Goal: Information Seeking & Learning: Learn about a topic

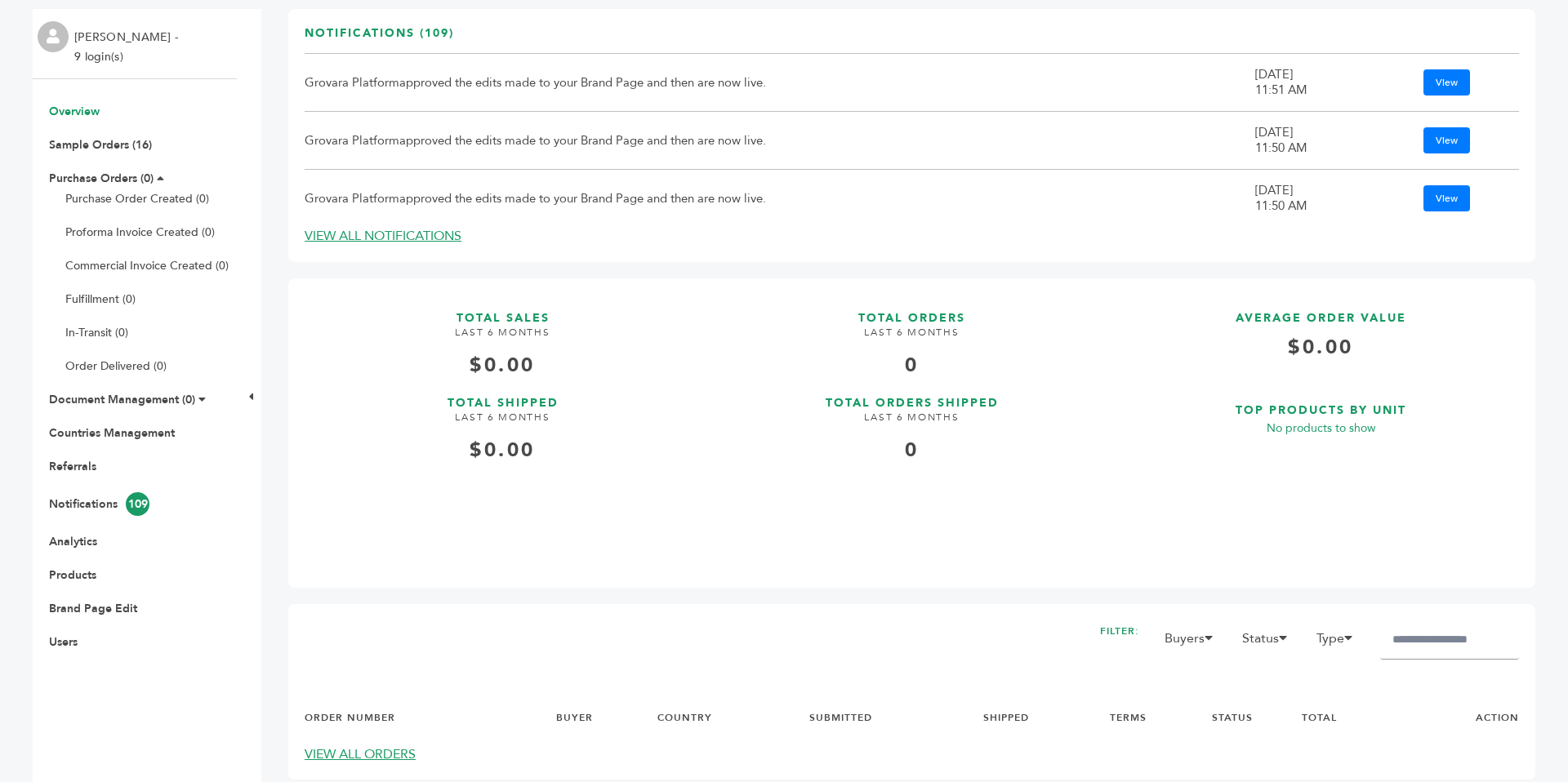
scroll to position [232, 0]
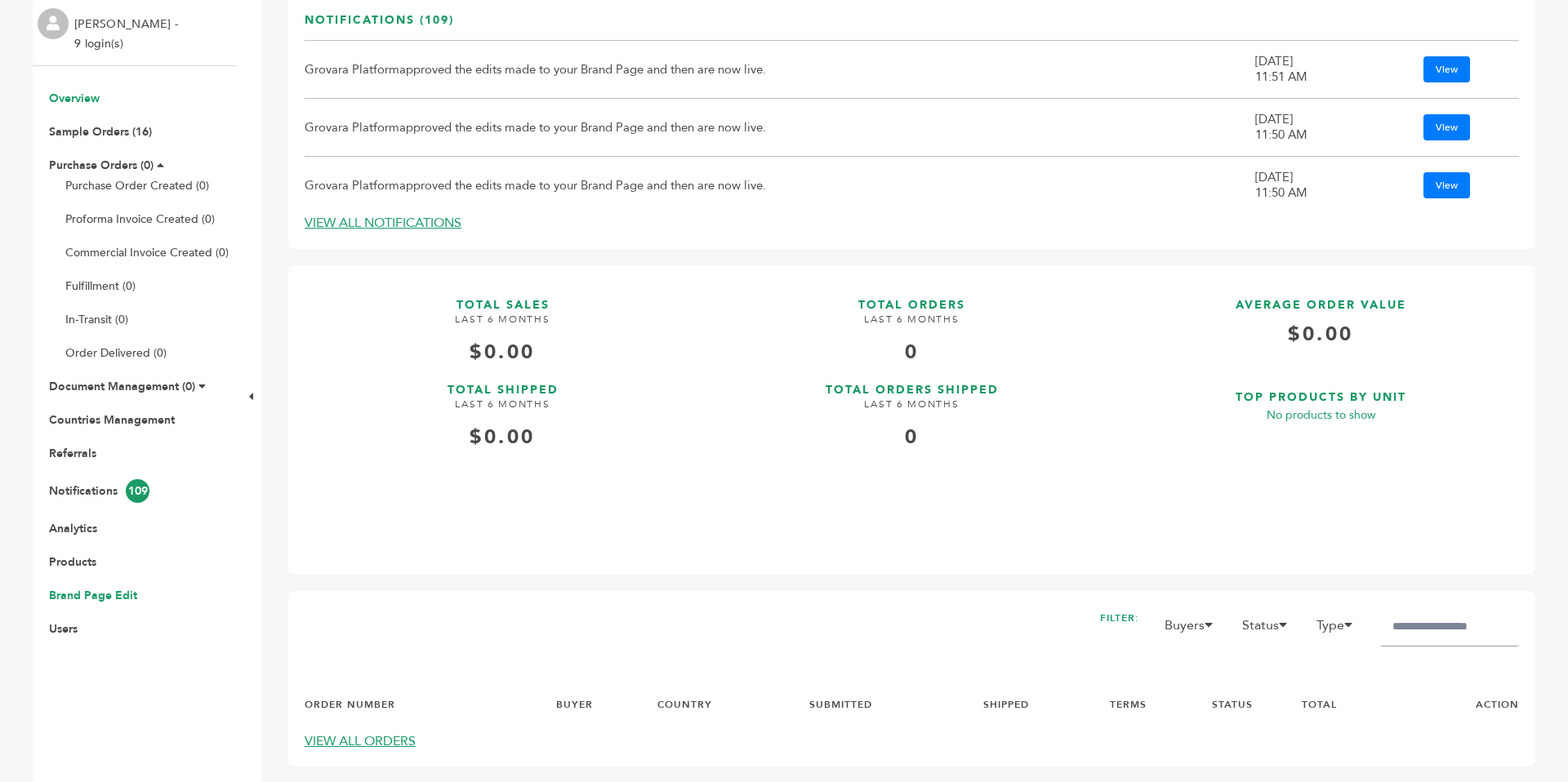
click at [90, 596] on link "Brand Page Edit" at bounding box center [93, 595] width 88 height 15
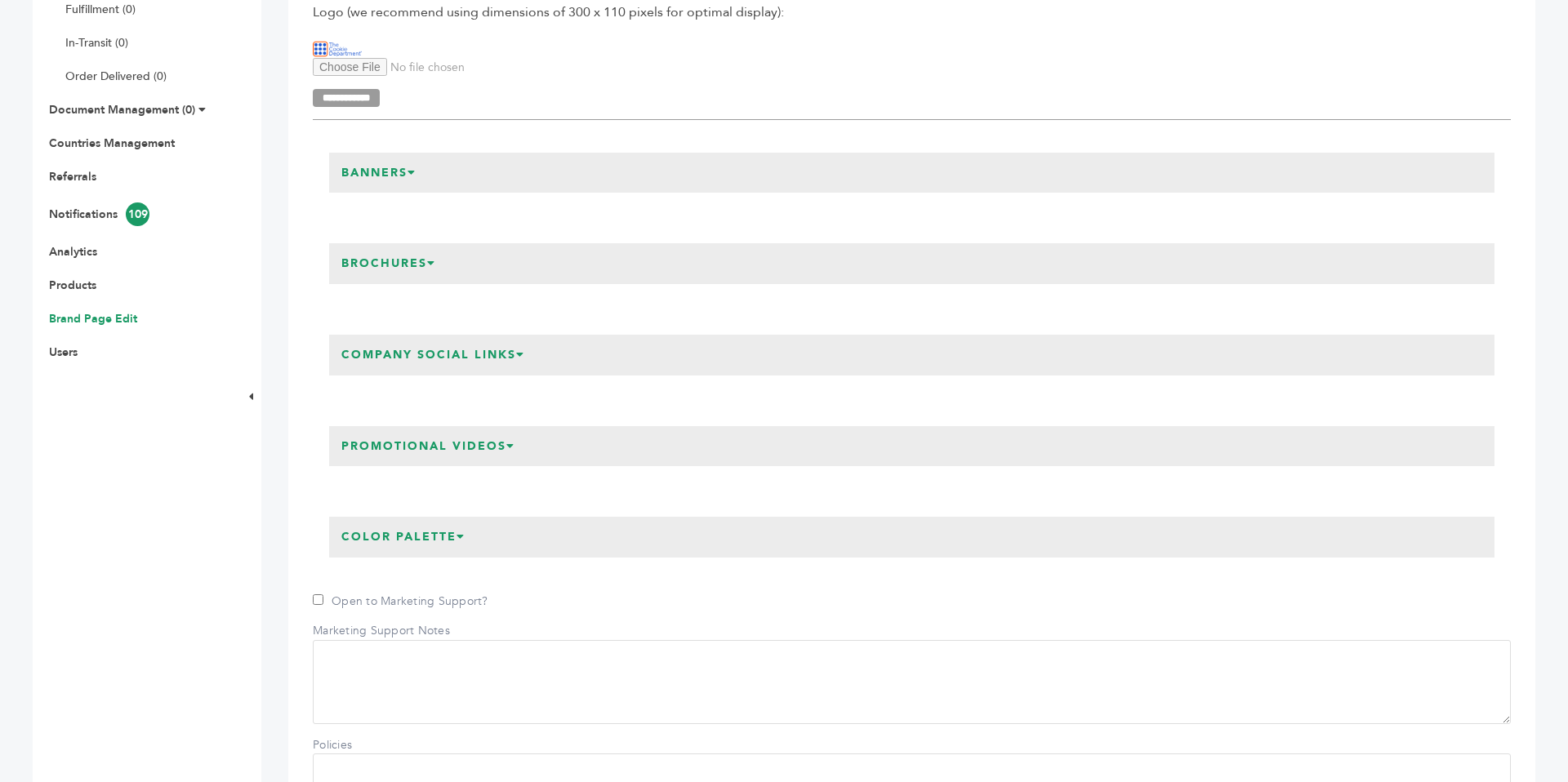
scroll to position [536, 0]
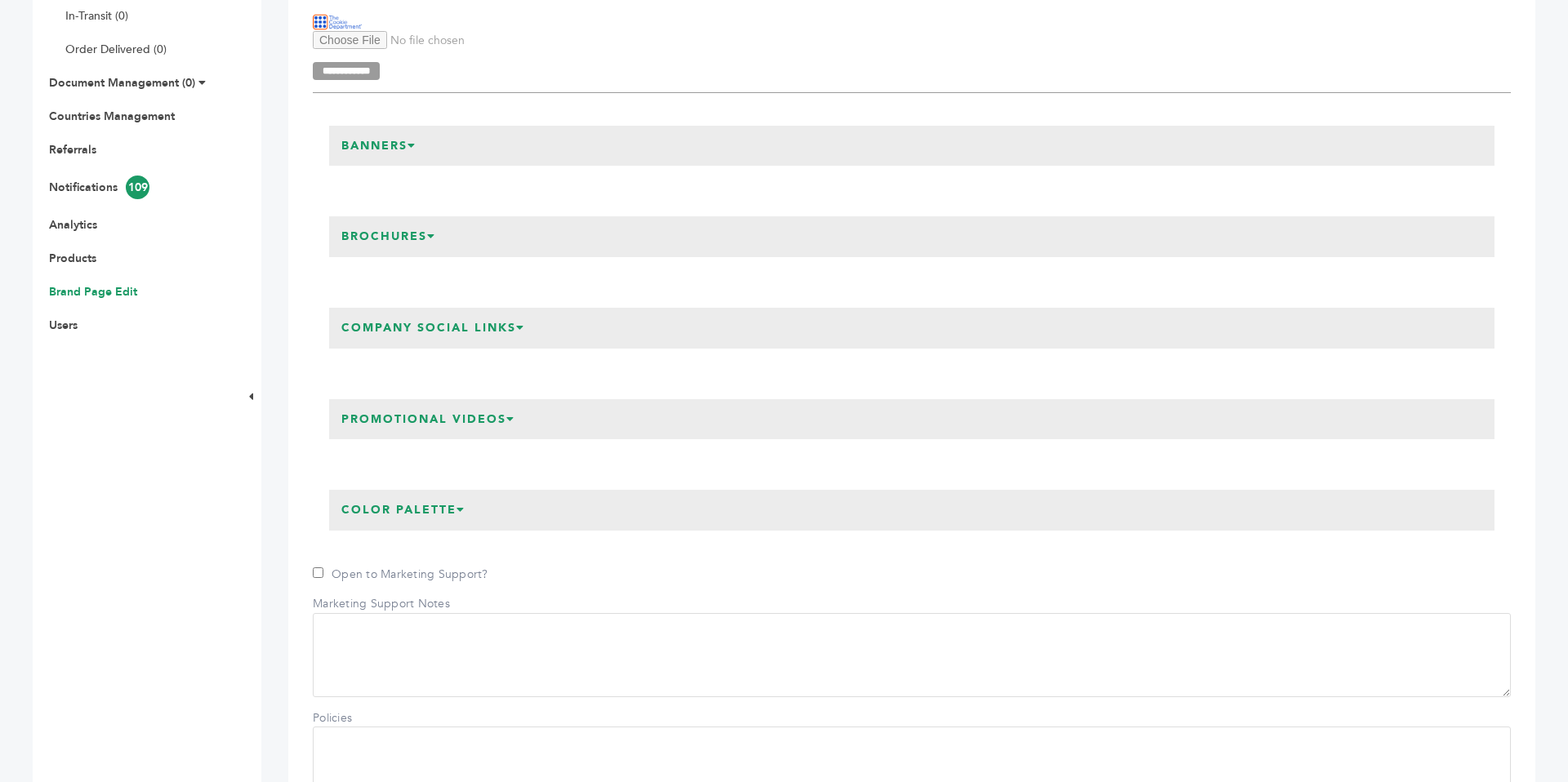
click at [397, 155] on h3 "Banners" at bounding box center [379, 146] width 100 height 41
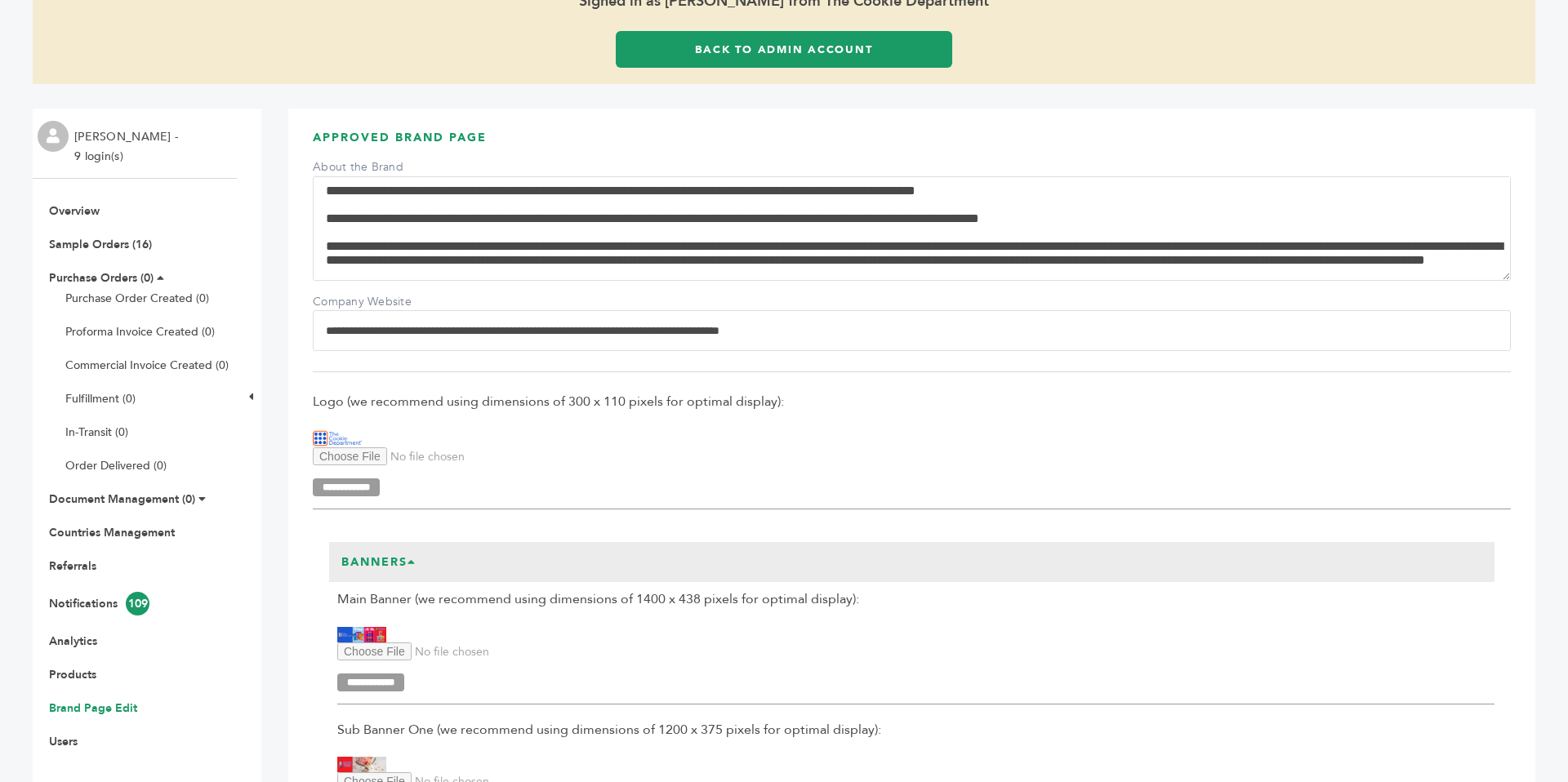
scroll to position [144, 0]
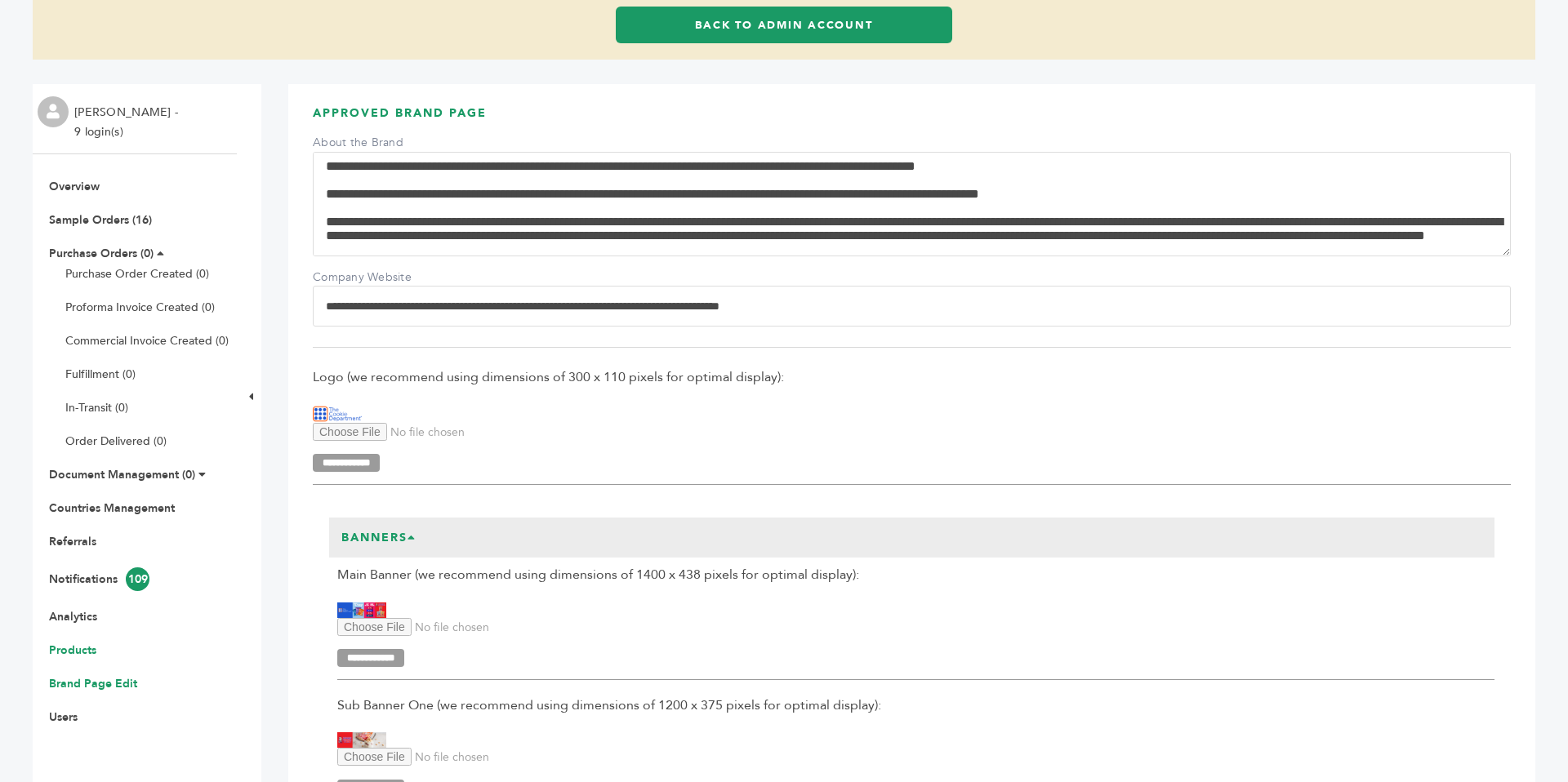
click at [87, 643] on link "Products" at bounding box center [72, 650] width 47 height 15
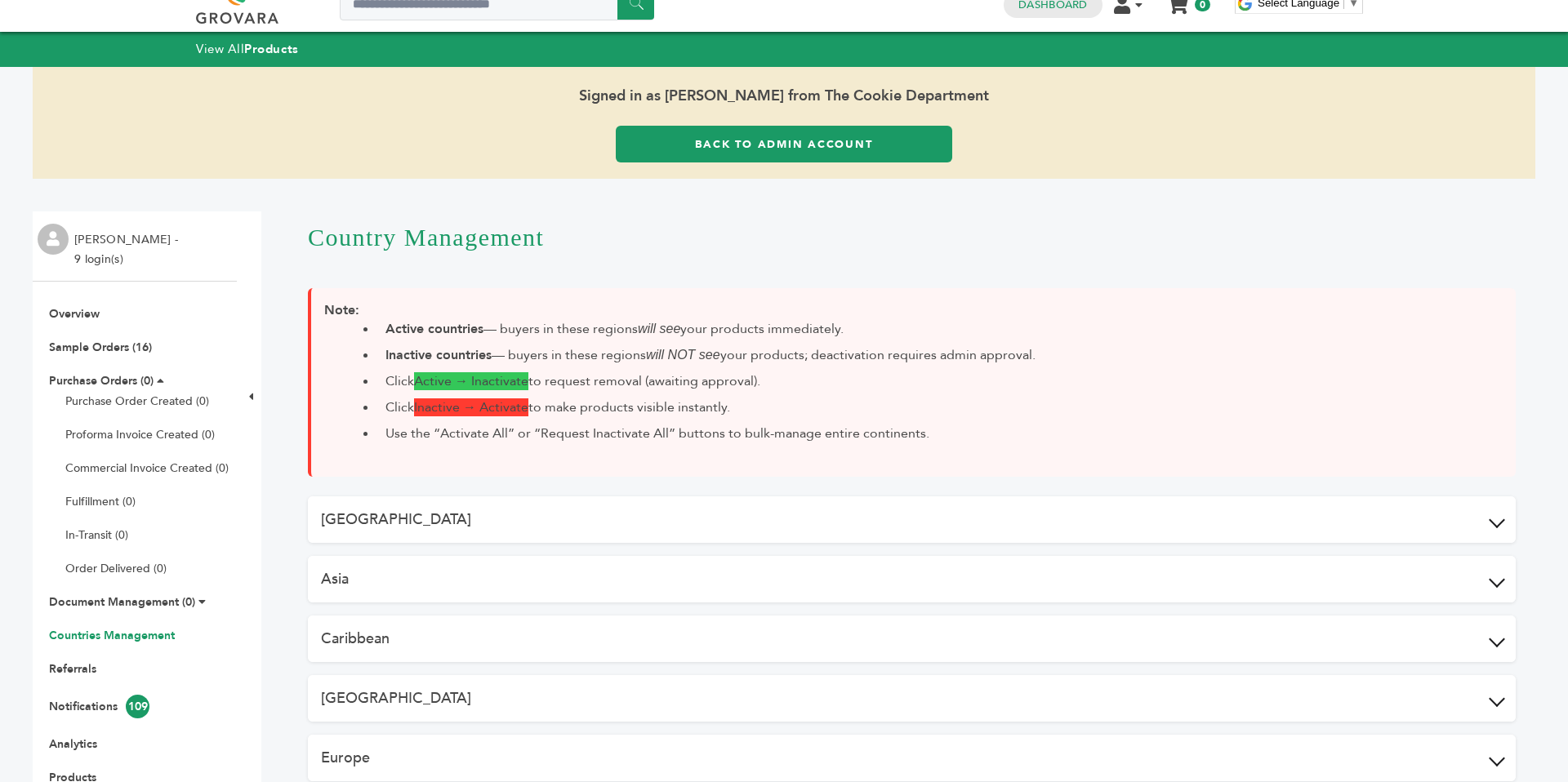
scroll to position [113, 0]
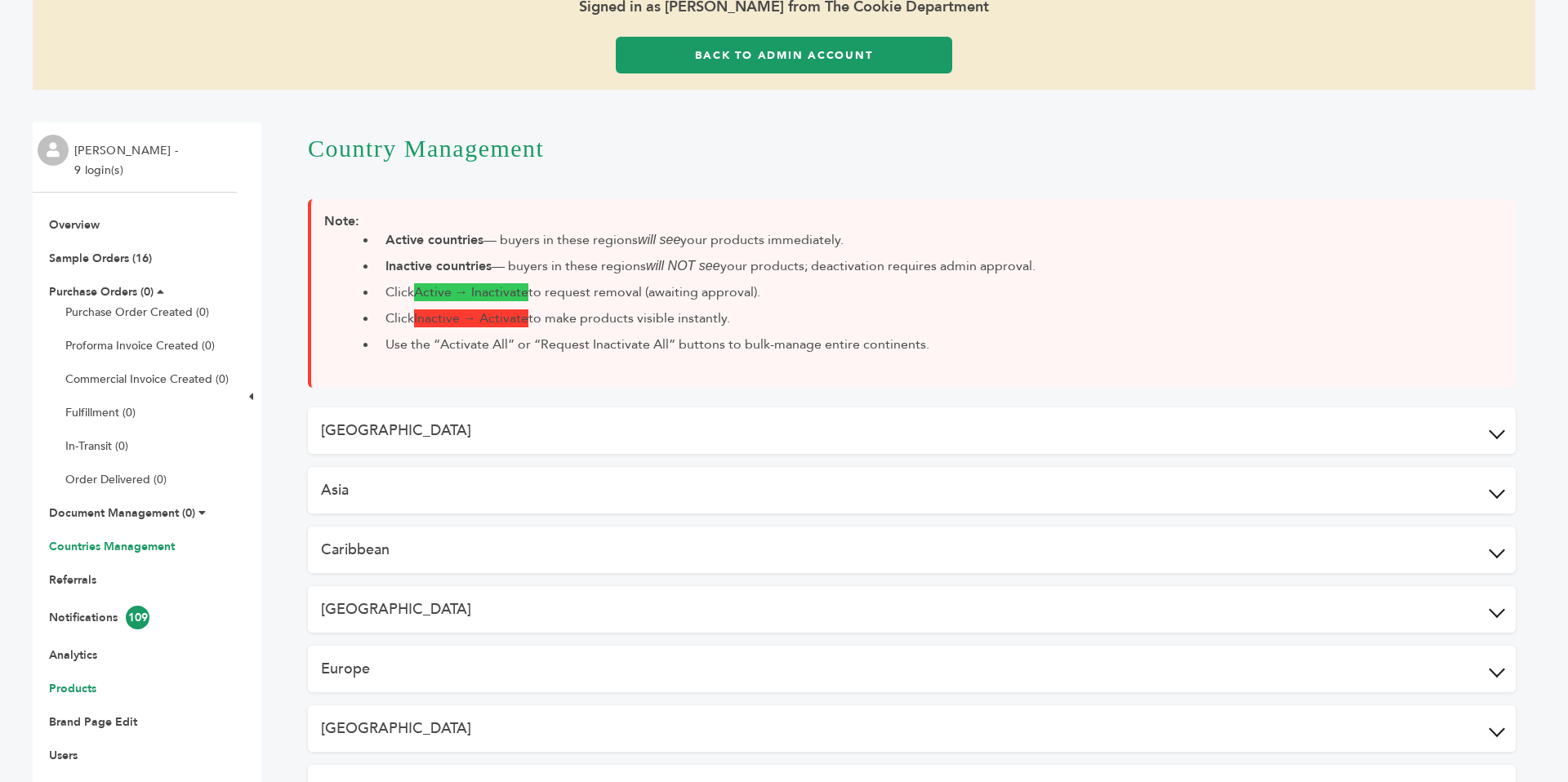
click at [66, 689] on link "Products" at bounding box center [72, 688] width 47 height 15
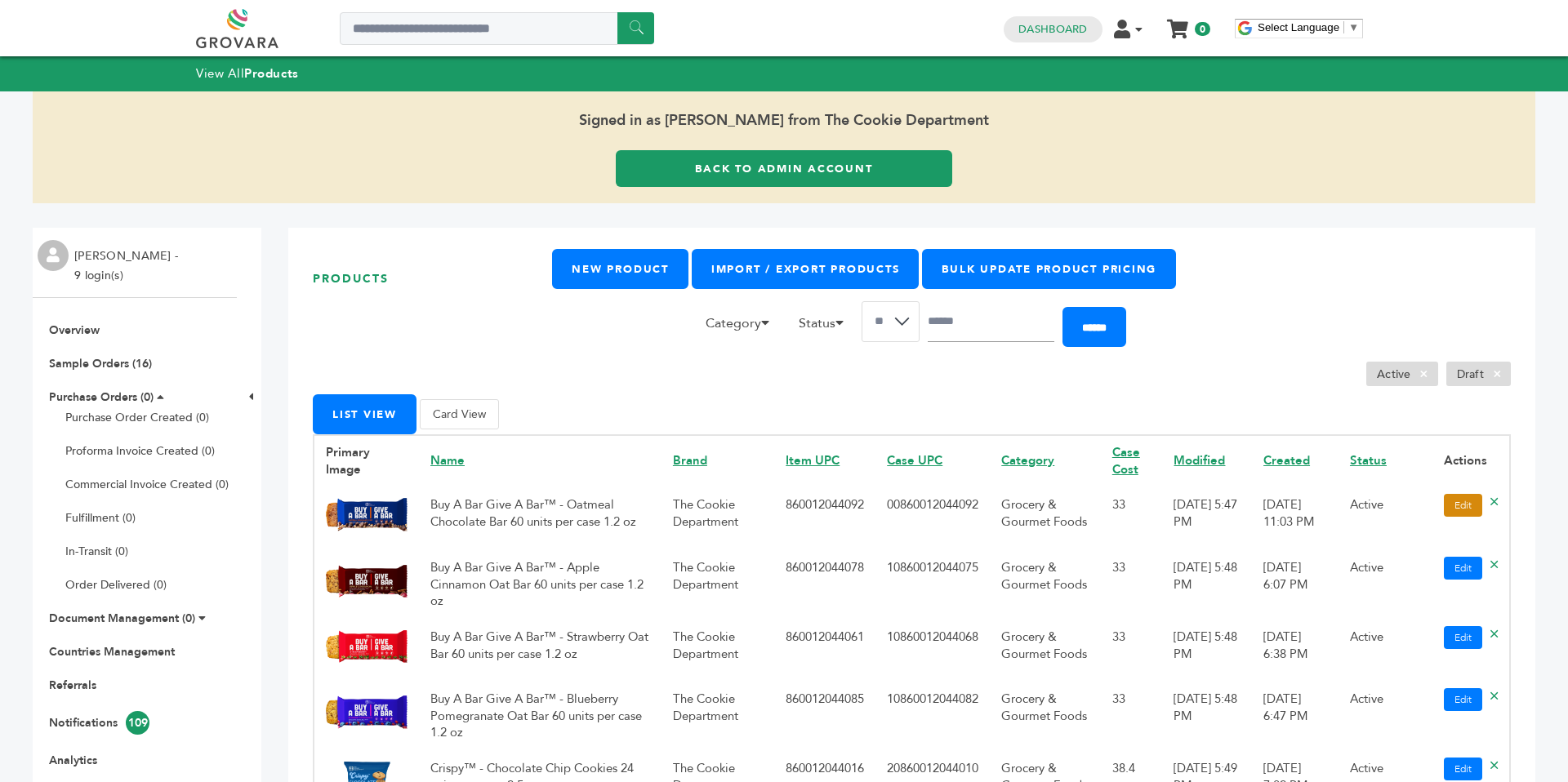
click at [1465, 505] on link "Edit" at bounding box center [1463, 505] width 38 height 23
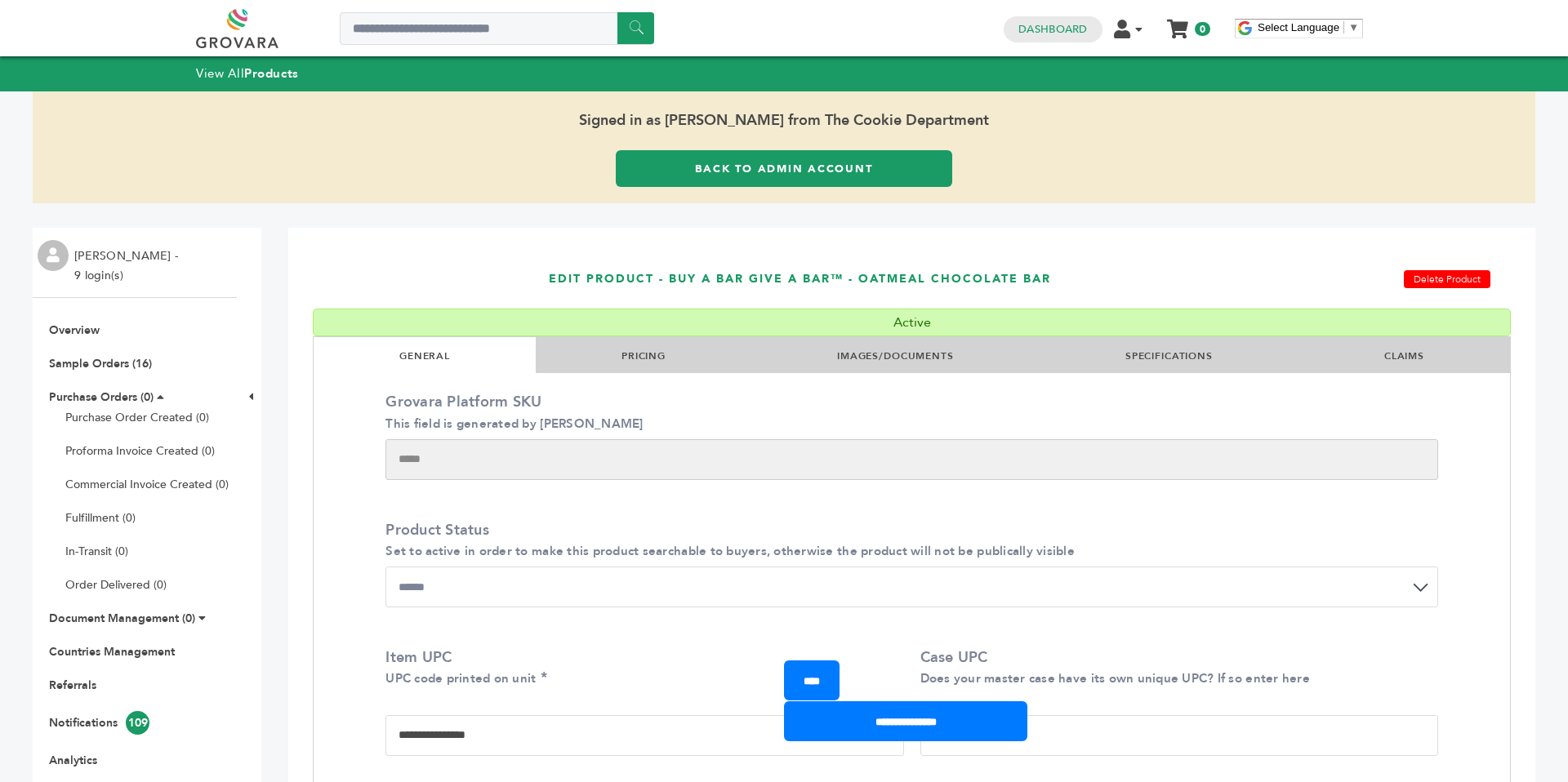
click at [1361, 362] on li "CLAIMS" at bounding box center [1404, 355] width 212 height 36
click at [1397, 355] on link "CLAIMS" at bounding box center [1404, 355] width 40 height 13
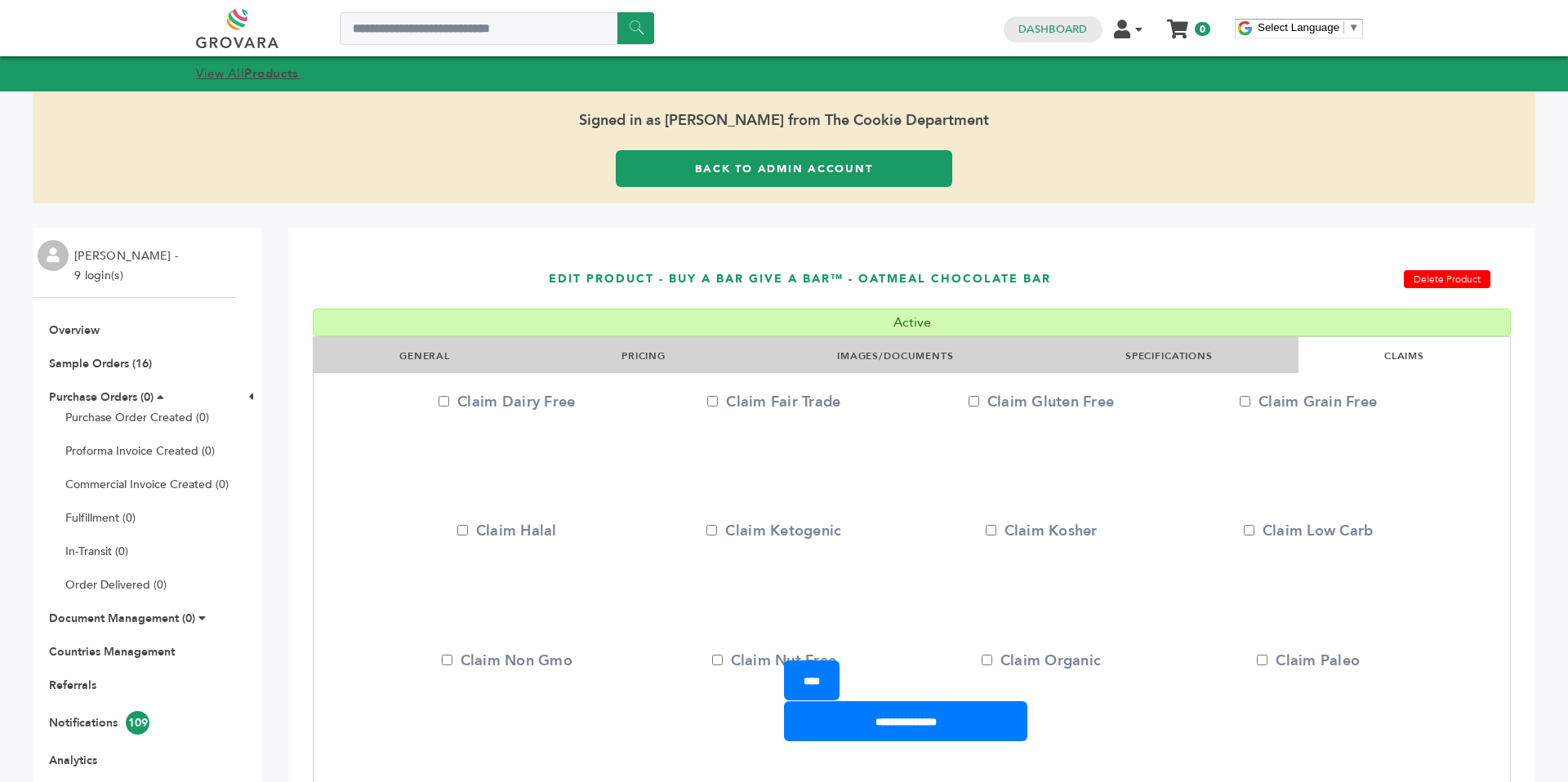
click at [261, 79] on strong "Products" at bounding box center [271, 73] width 54 height 16
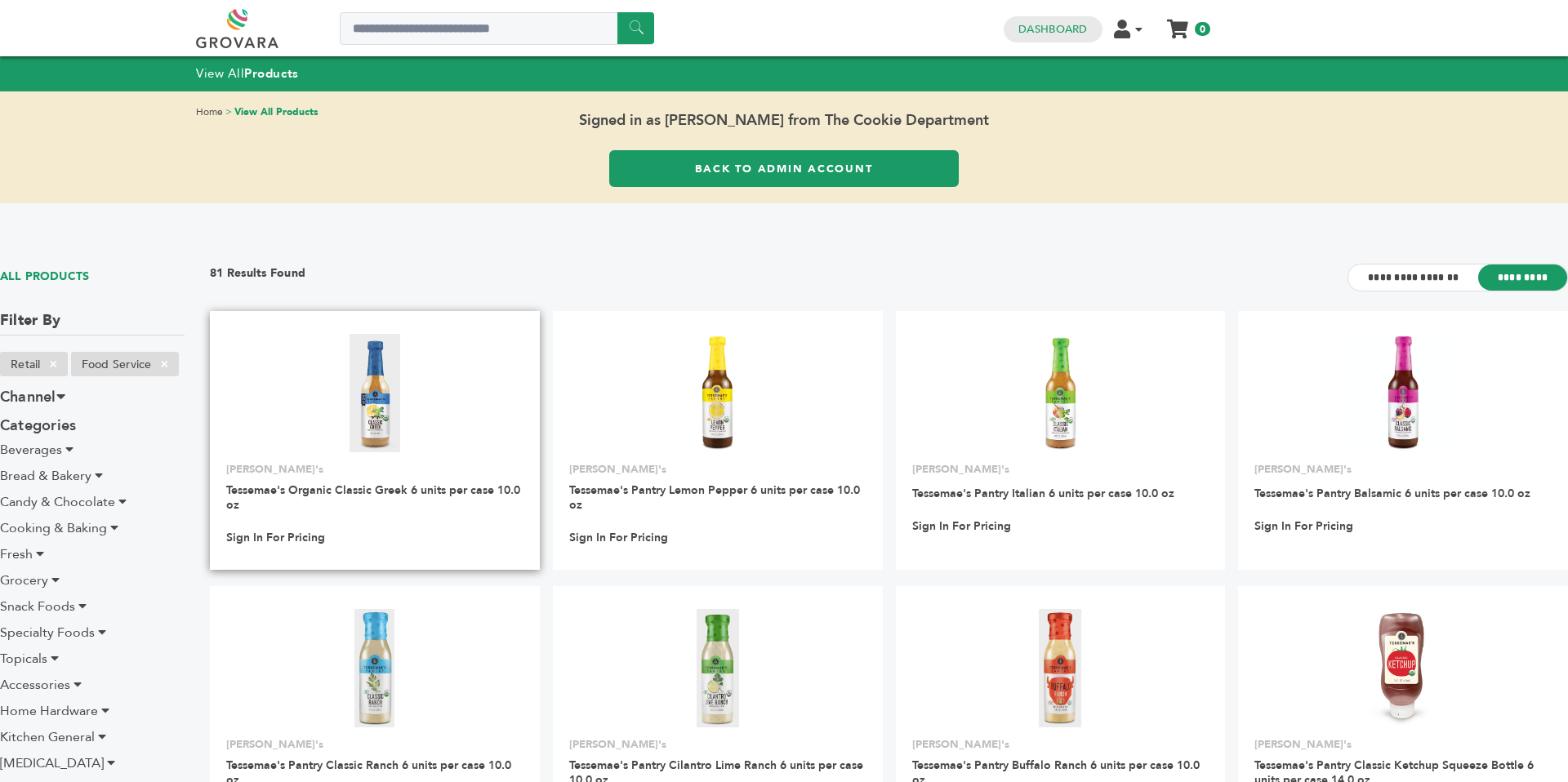
click at [389, 348] on img at bounding box center [374, 393] width 51 height 118
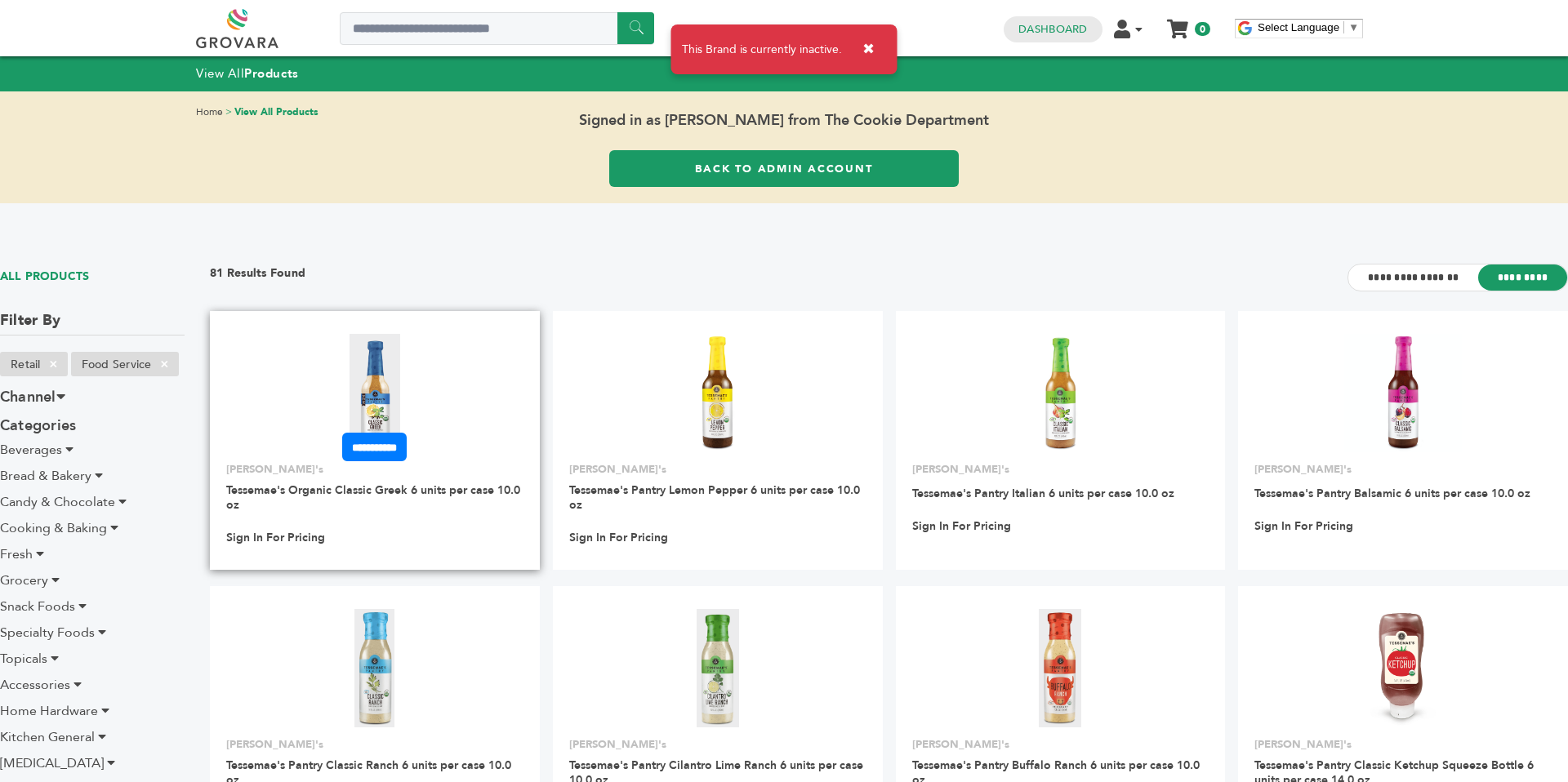
click at [376, 371] on img at bounding box center [374, 393] width 51 height 118
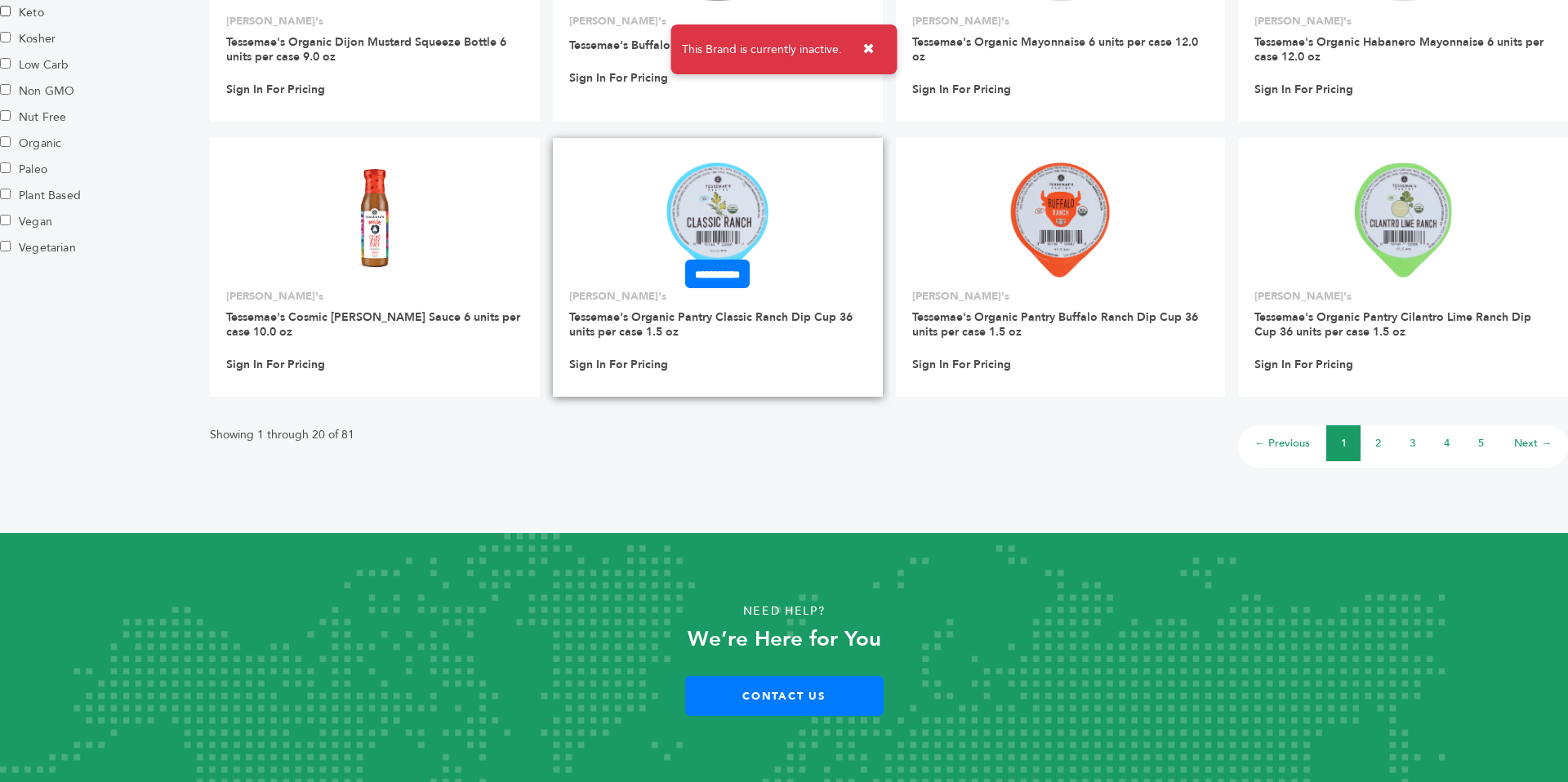
click at [728, 224] on img at bounding box center [717, 220] width 105 height 118
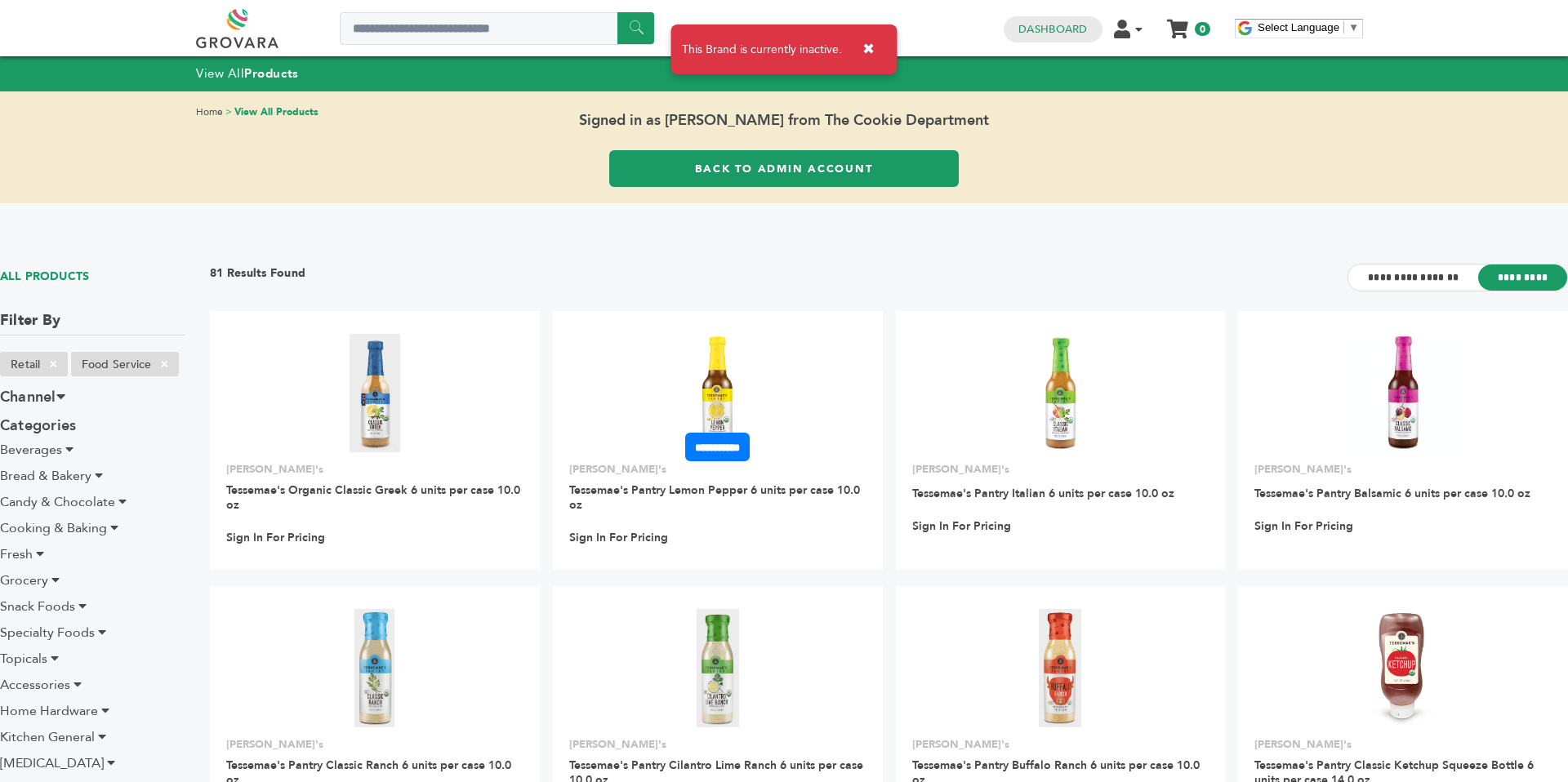
scroll to position [1274, 0]
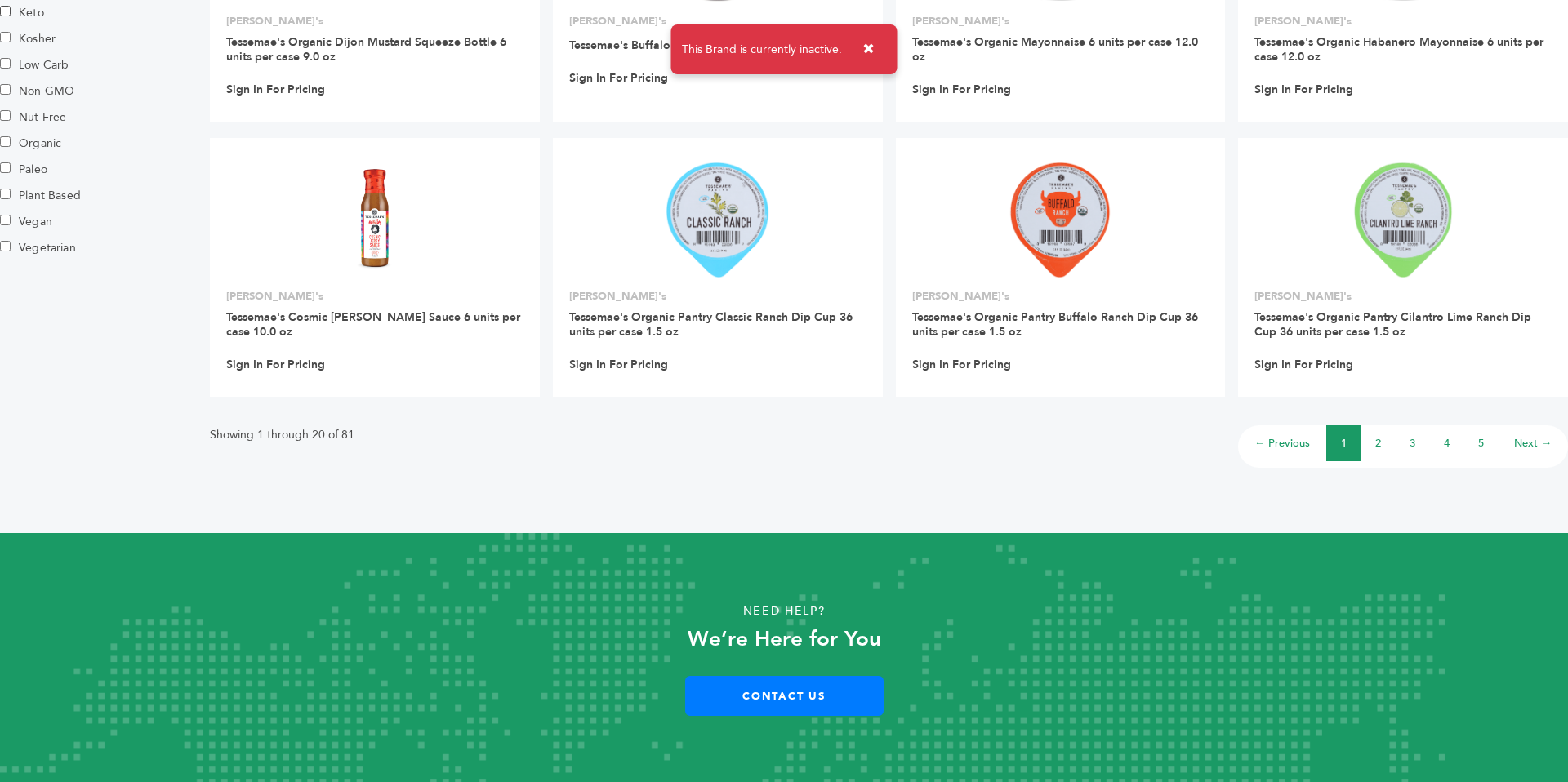
click at [1417, 435] on li "3" at bounding box center [1412, 443] width 34 height 36
click at [1409, 445] on link "3" at bounding box center [1412, 443] width 5 height 14
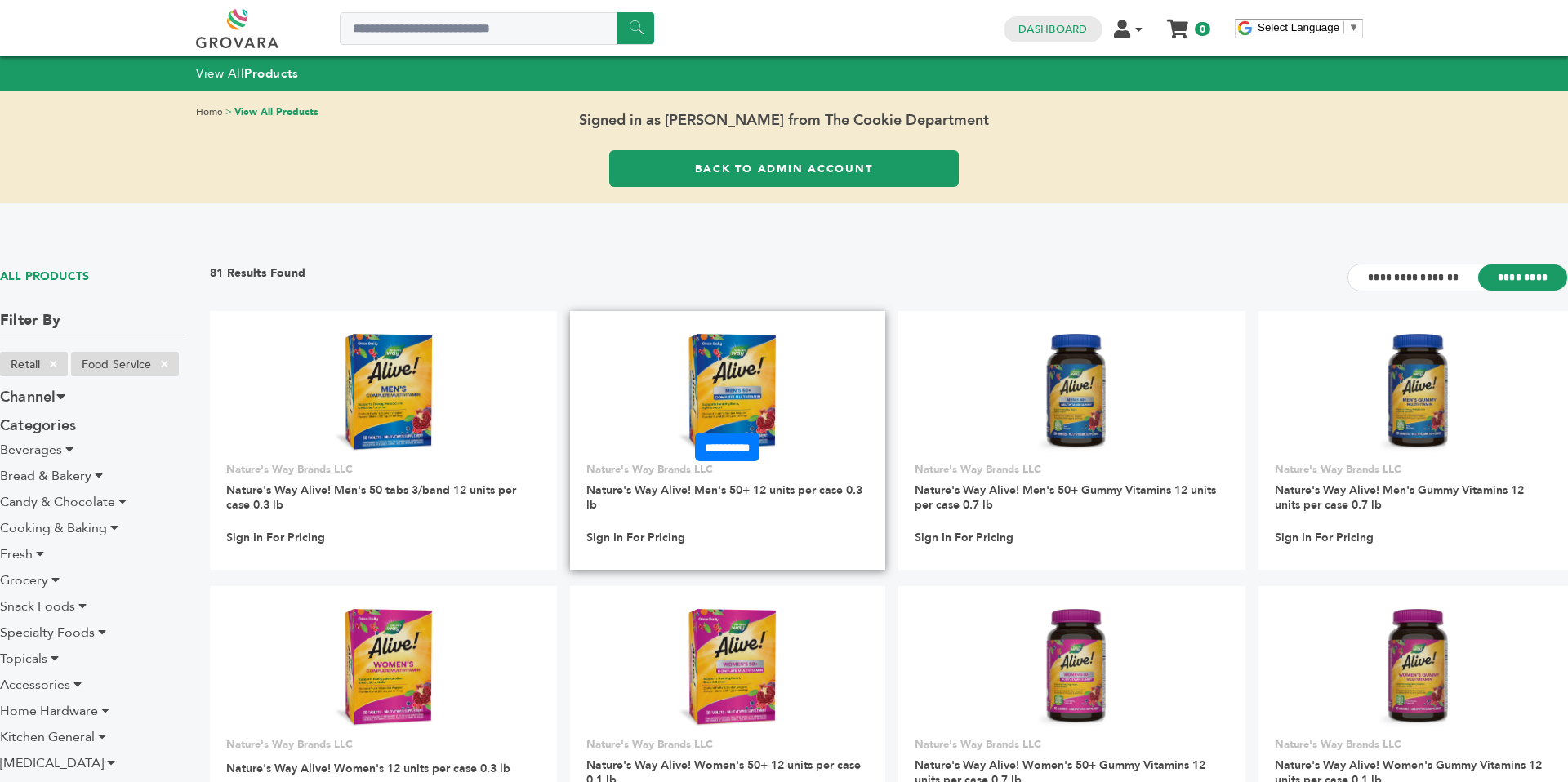
click at [755, 348] on link at bounding box center [727, 392] width 314 height 138
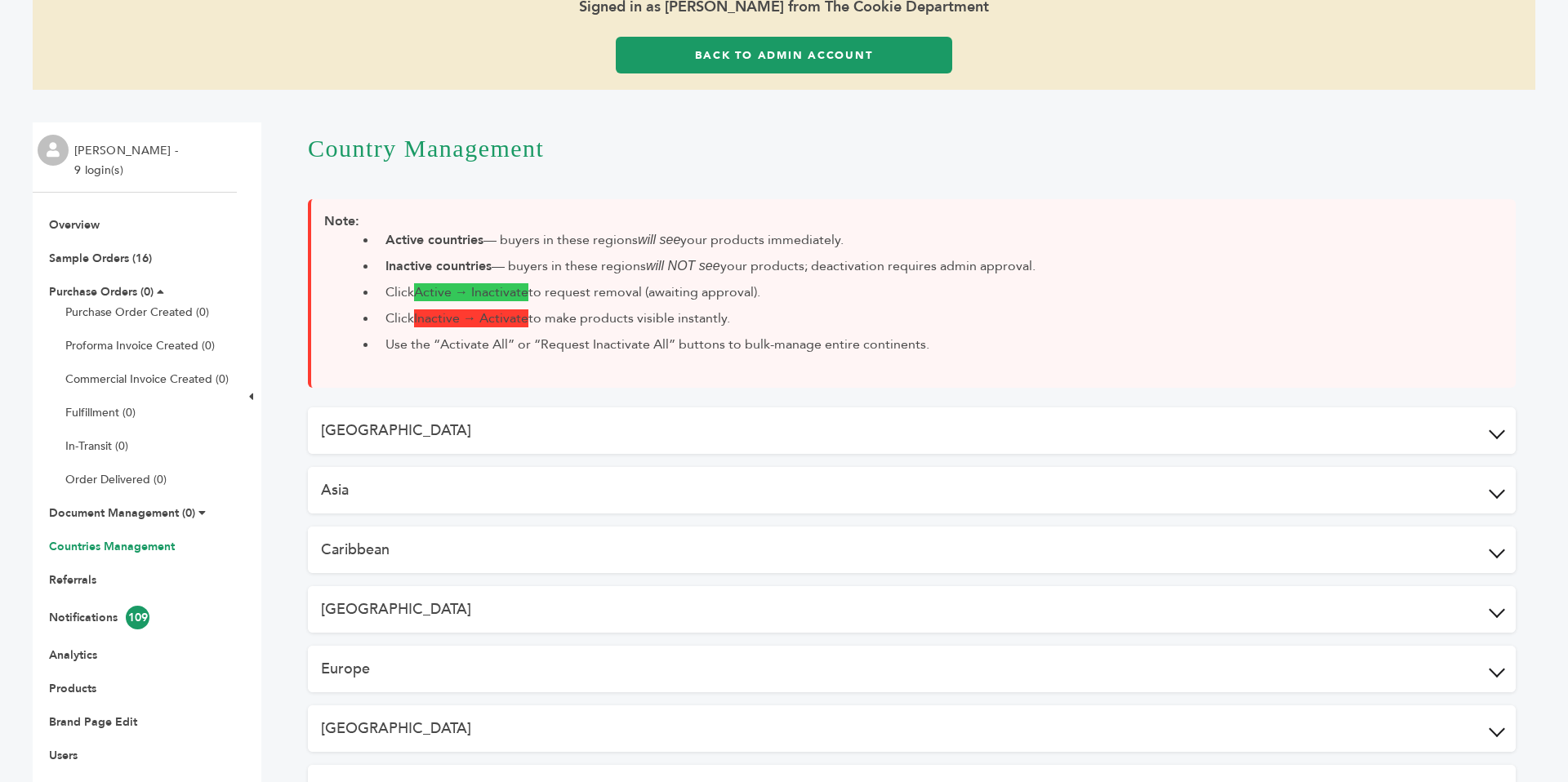
click at [705, 61] on link "Back to Admin Account" at bounding box center [784, 54] width 337 height 37
